Goal: Task Accomplishment & Management: Manage account settings

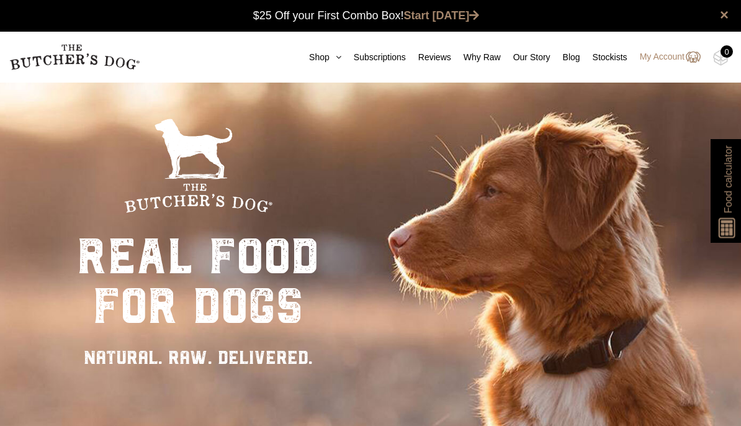
click at [661, 54] on link "My Account" at bounding box center [663, 57] width 73 height 15
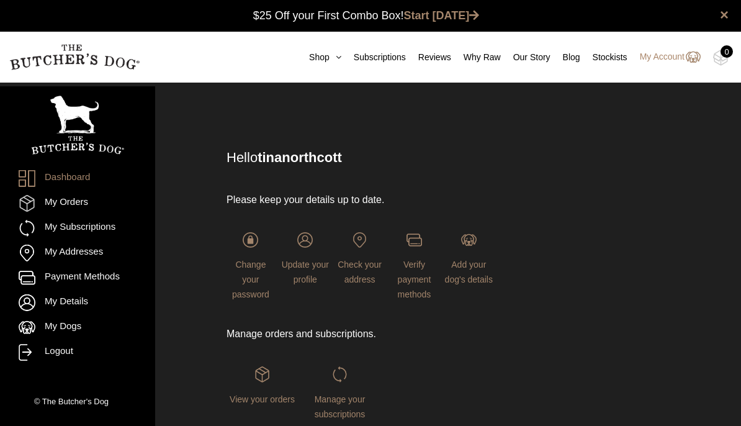
scroll to position [1, 0]
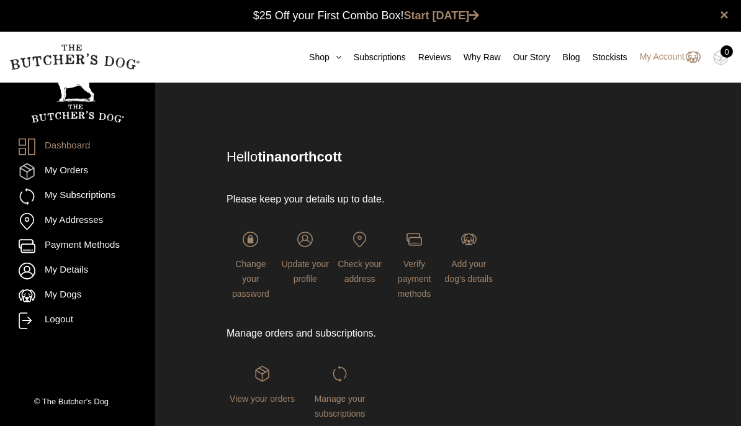
click at [93, 232] on ul "Dashboard My Orders My Subscriptions My Addresses Payment Methods My Details My…" at bounding box center [78, 233] width 118 height 190
click at [97, 179] on link "My Orders" at bounding box center [78, 171] width 118 height 17
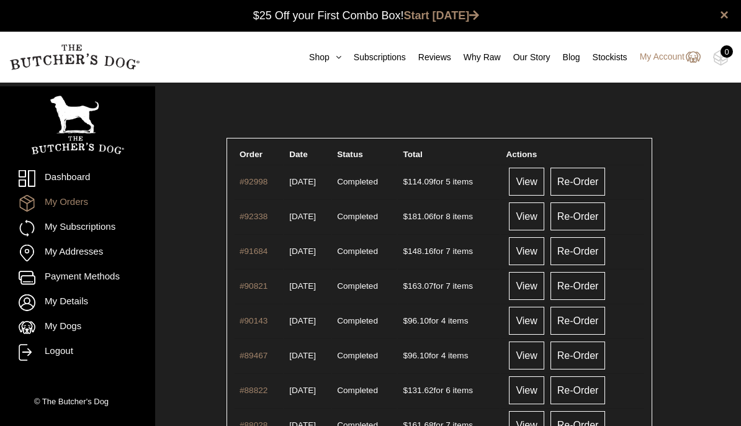
click at [91, 228] on link "My Subscriptions" at bounding box center [78, 228] width 118 height 17
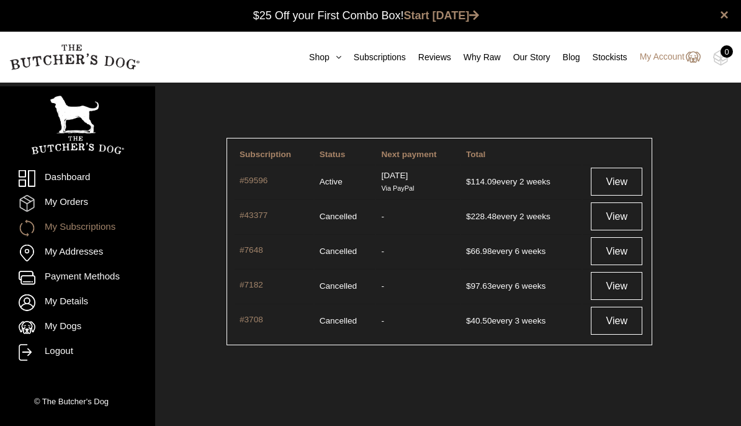
click at [620, 184] on link "View" at bounding box center [616, 182] width 51 height 28
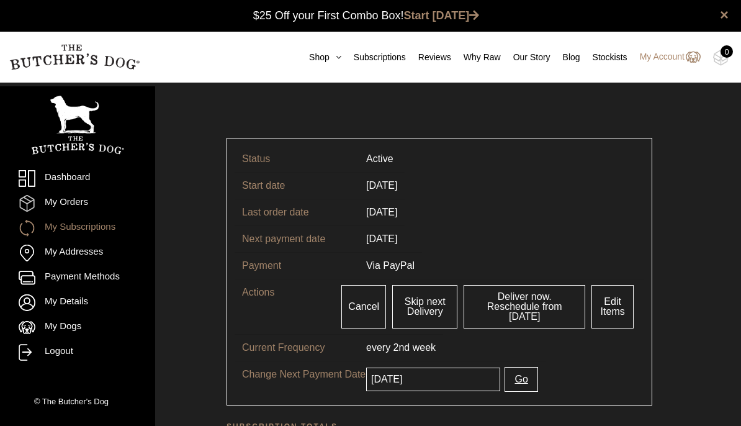
scroll to position [1, 0]
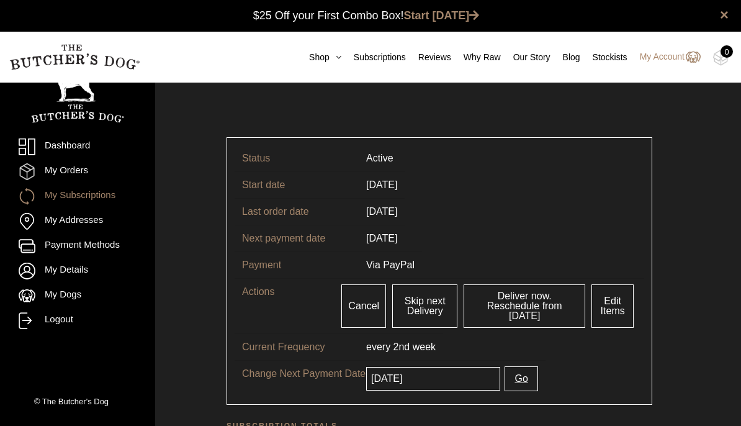
click at [466, 369] on input "2025-10-14" at bounding box center [433, 379] width 134 height 24
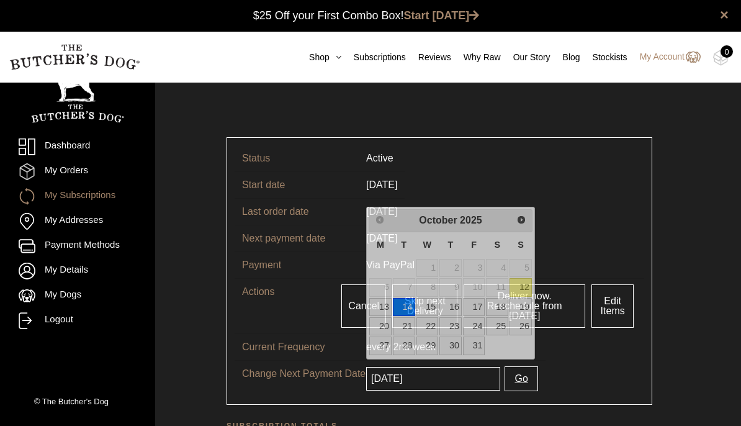
scroll to position [2, 0]
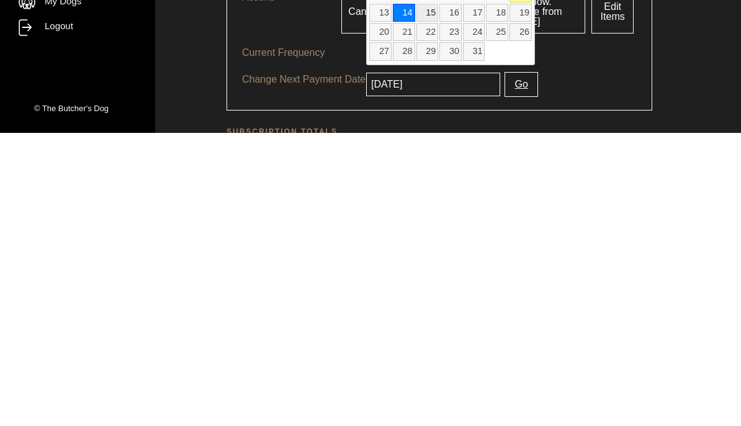
click at [433, 297] on link "15" at bounding box center [427, 306] width 22 height 18
type input "[DATE]"
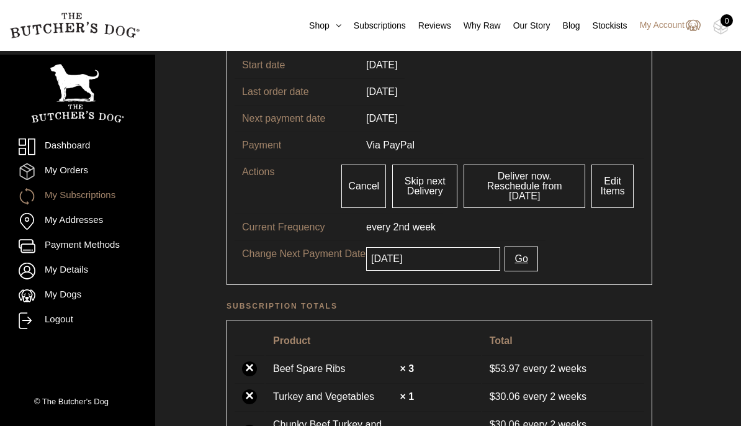
scroll to position [124, 0]
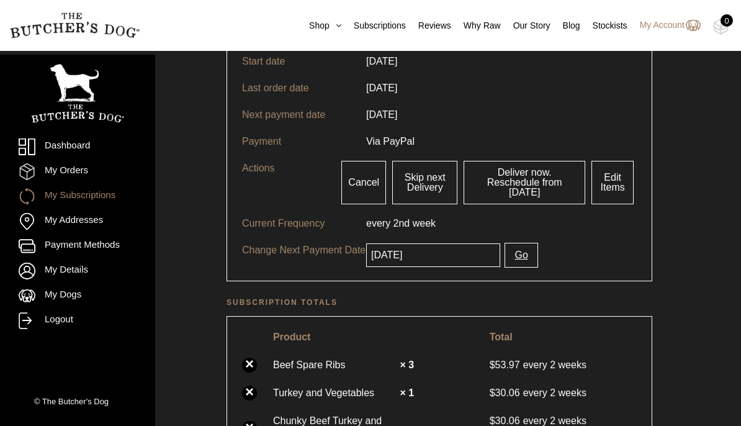
click at [524, 250] on button "Go" at bounding box center [520, 255] width 33 height 25
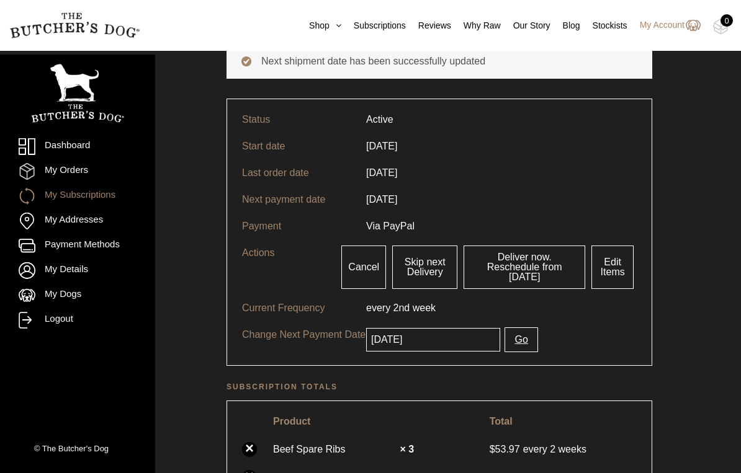
scroll to position [117, 0]
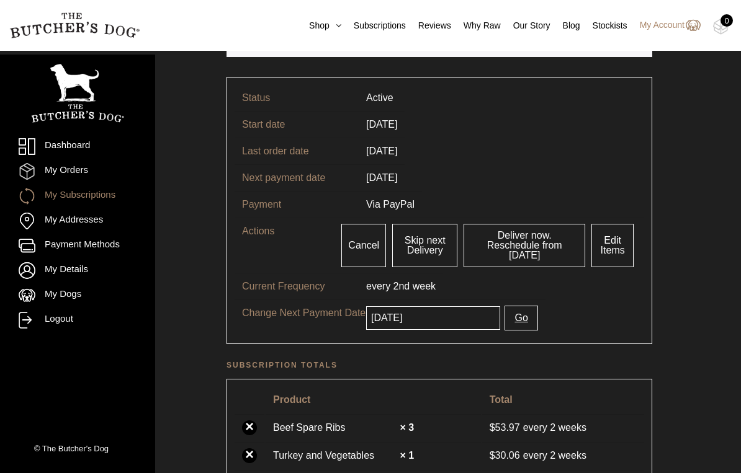
click at [619, 246] on link "Edit Items" at bounding box center [612, 245] width 42 height 43
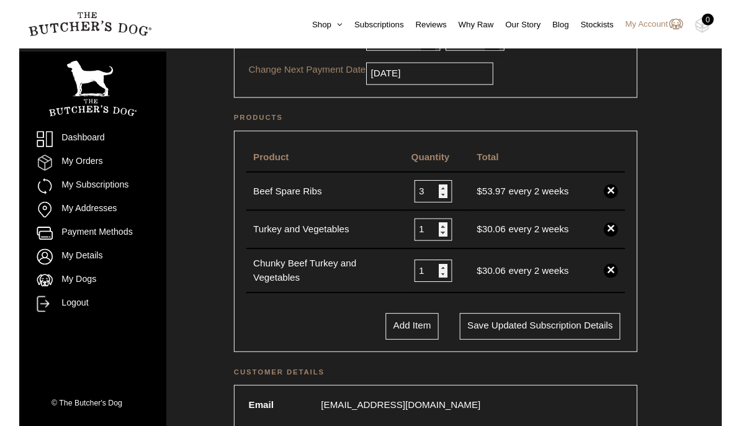
scroll to position [248, 0]
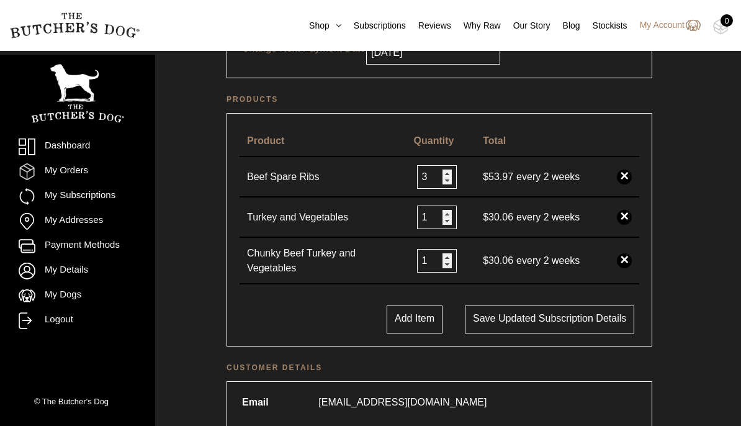
click at [444, 172] on input "3" at bounding box center [437, 177] width 40 height 24
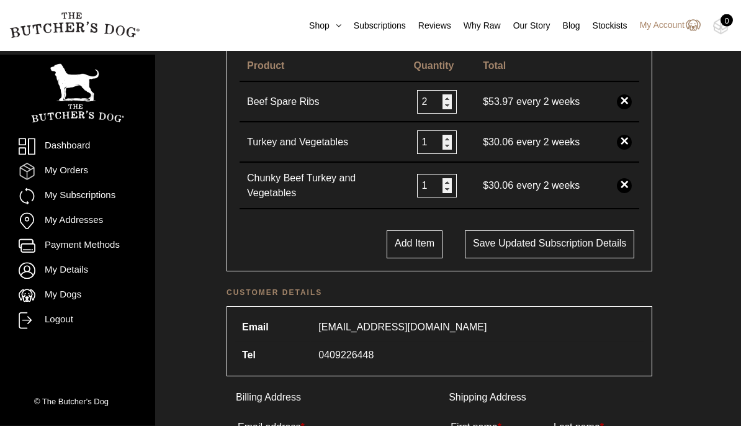
scroll to position [321, 0]
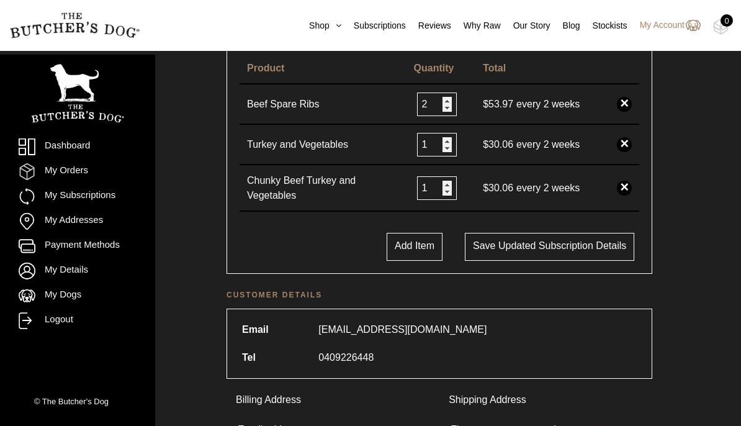
type input "2"
click at [403, 246] on button "Add Item" at bounding box center [415, 247] width 56 height 28
select select
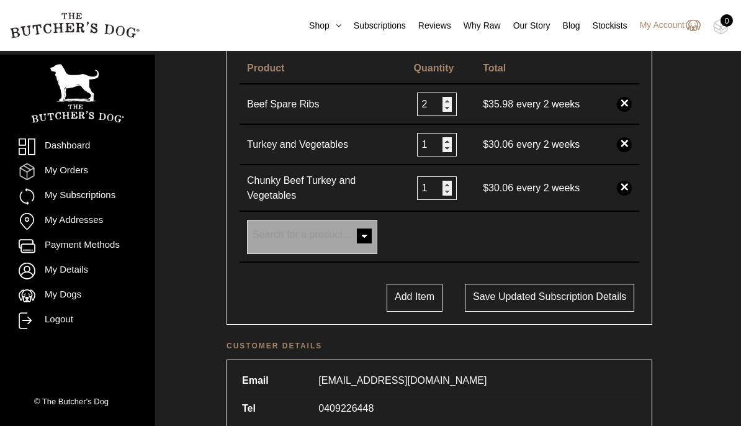
click at [356, 246] on span at bounding box center [364, 237] width 25 height 25
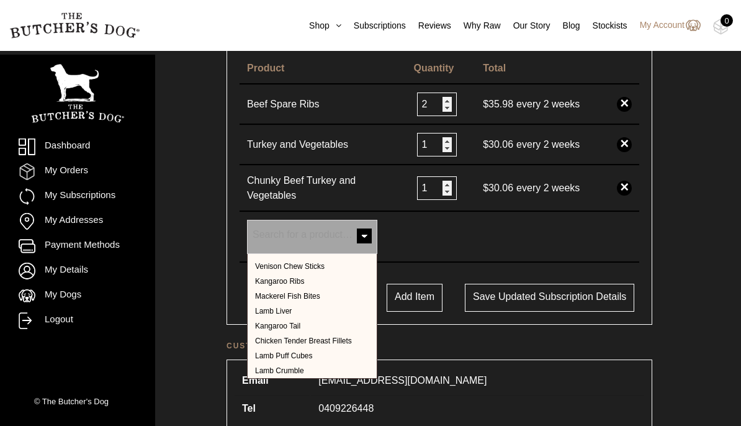
scroll to position [496, 0]
click at [442, 227] on td at bounding box center [440, 237] width 69 height 51
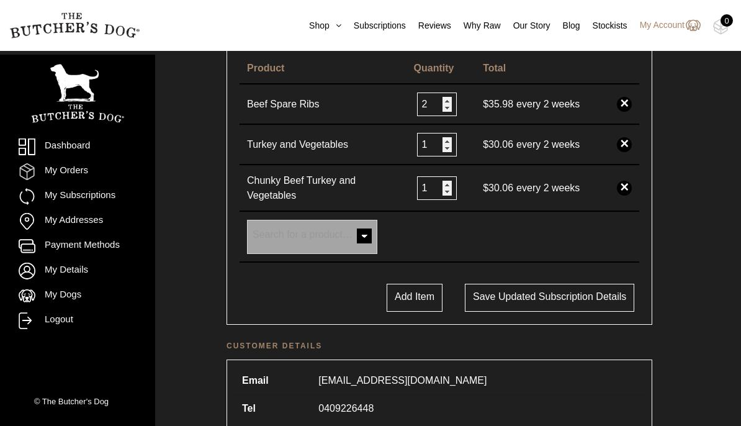
click at [565, 295] on button "Save updated subscription details" at bounding box center [549, 298] width 169 height 28
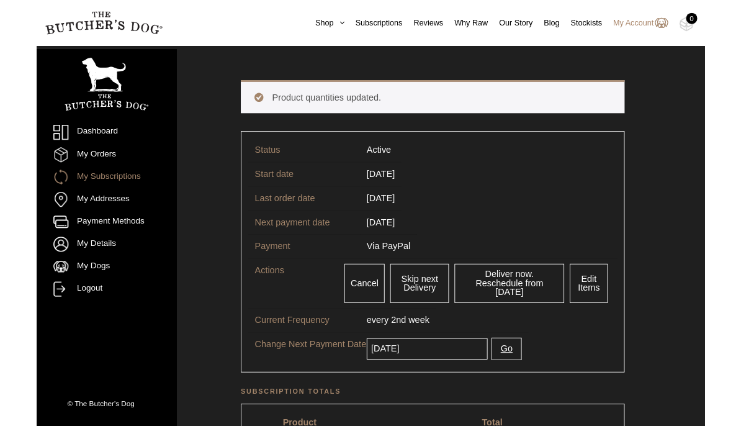
scroll to position [95, 0]
